Goal: Check status: Check status

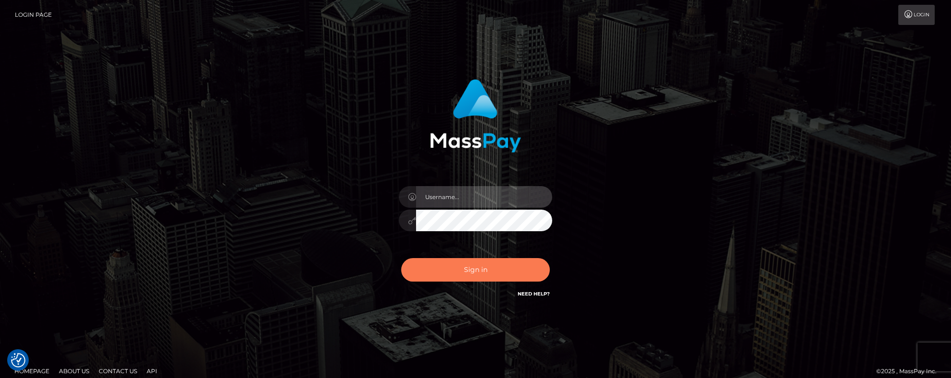
type input "Jeane.B2"
click at [449, 268] on button "Sign in" at bounding box center [475, 269] width 149 height 23
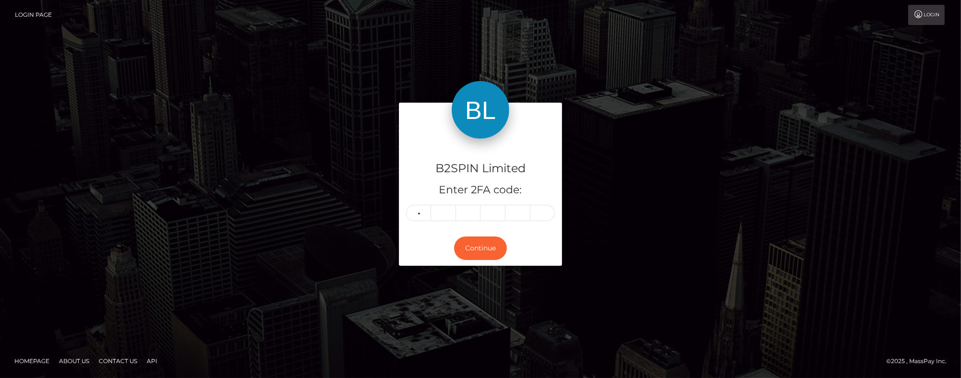
type input "2"
type input "9"
type input "7"
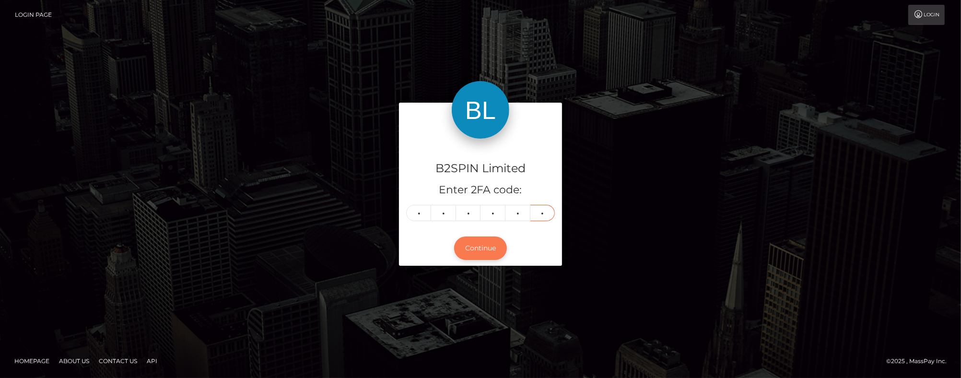
type input "7"
click at [464, 242] on button "Continue" at bounding box center [480, 247] width 53 height 23
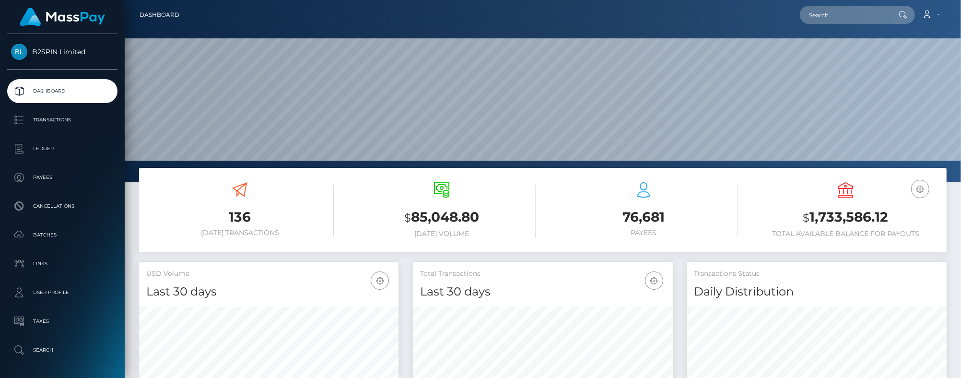
scroll to position [170, 259]
drag, startPoint x: 187, startPoint y: 198, endPoint x: 200, endPoint y: 198, distance: 12.5
click at [187, 198] on div "136 [DATE] Transactions" at bounding box center [239, 209] width 187 height 55
drag, startPoint x: 887, startPoint y: 223, endPoint x: 809, endPoint y: 222, distance: 77.7
click at [809, 222] on h3 "$ 1,733,586.12" at bounding box center [845, 218] width 187 height 20
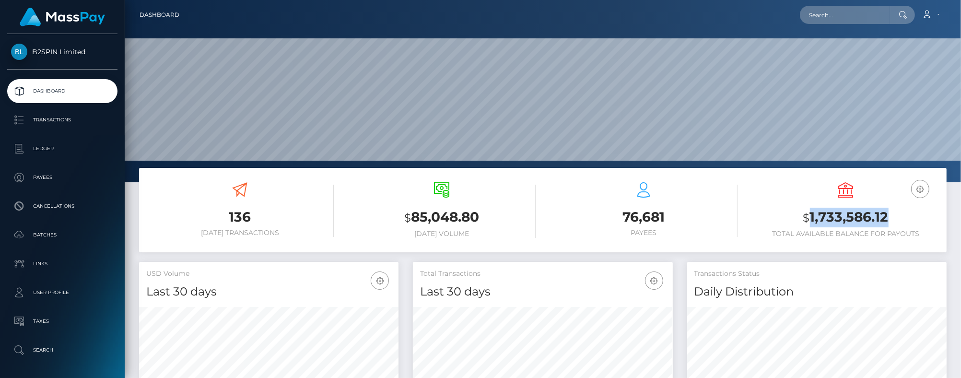
copy h3 "1,733,586.12"
